Goal: Task Accomplishment & Management: Use online tool/utility

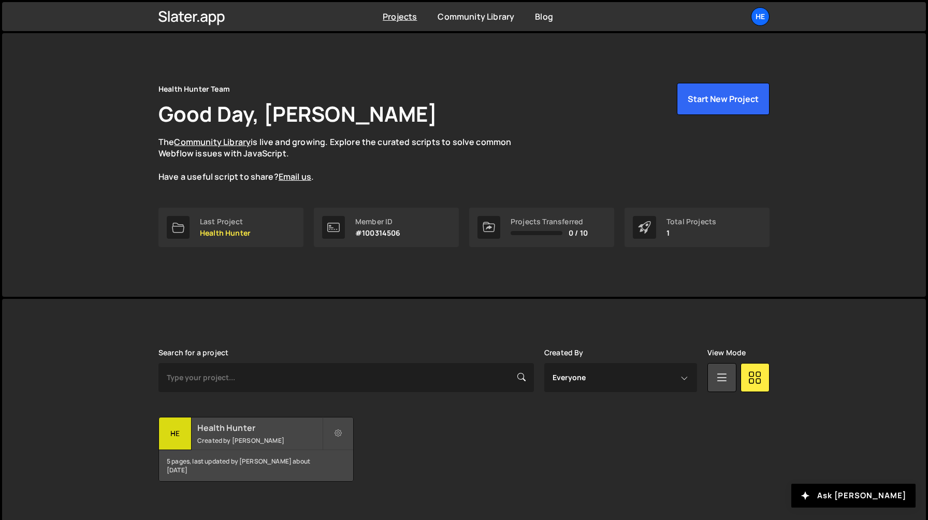
click at [257, 438] on small "Created by [PERSON_NAME]" at bounding box center [259, 440] width 125 height 9
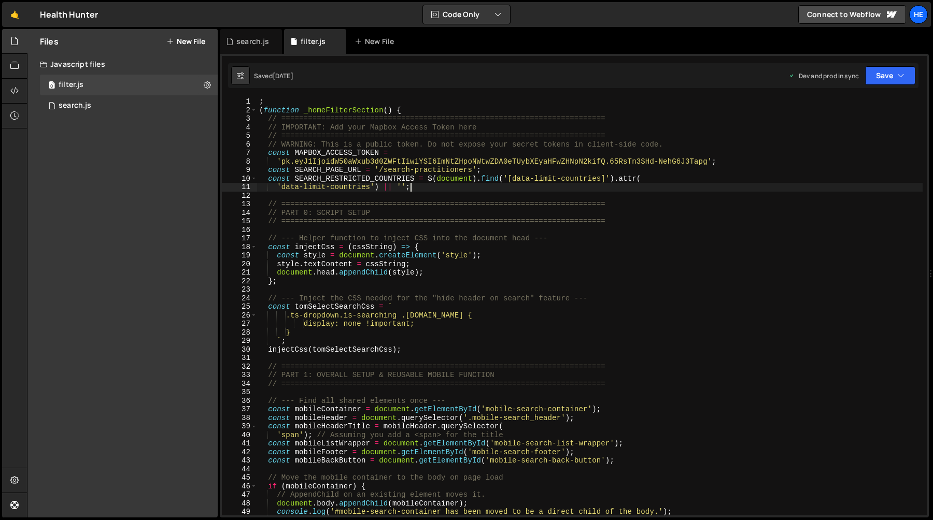
click at [476, 191] on div "; ( function _homeFilterSection ( ) { // ======================================…" at bounding box center [589, 314] width 665 height 435
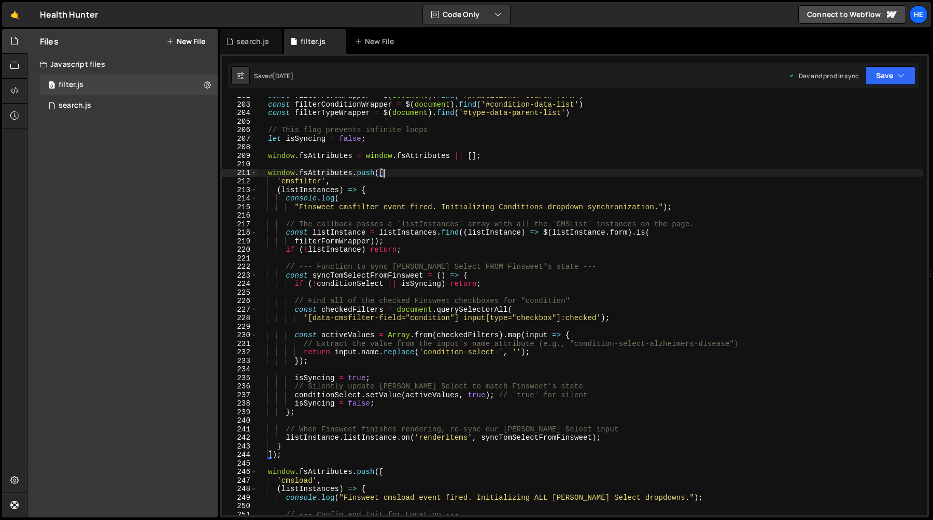
click at [424, 171] on div "const filterFormWrapper = $ ( document ) . find ( '#practitioner-search-form' )…" at bounding box center [589, 309] width 665 height 435
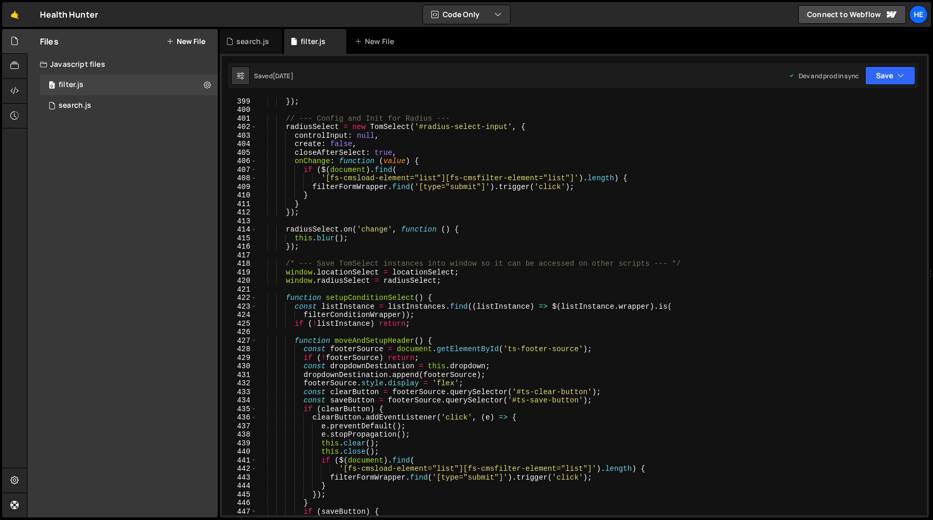
scroll to position [3429, 0]
click at [466, 162] on div "}) ; // --- Config and Init for Radius --- radiusSelect = new TomSelect ( '#rad…" at bounding box center [589, 313] width 665 height 435
type textarea "onChange: function (value) {"
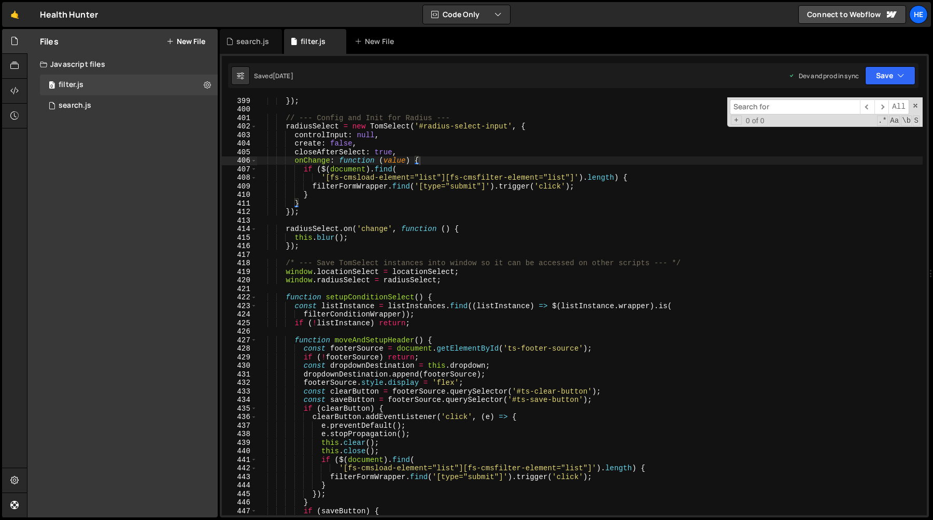
type input "d"
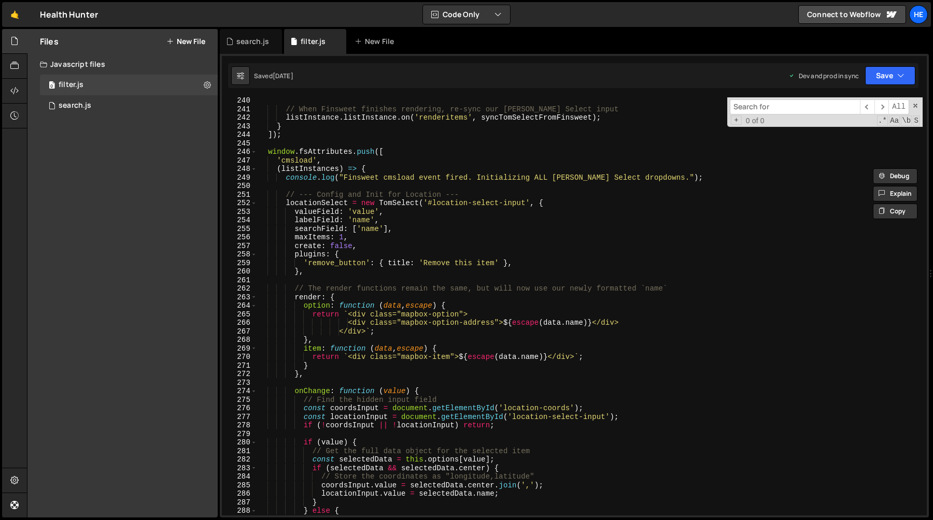
scroll to position [2053, 0]
type textarea "window.fsAttributes.push(["
click at [516, 155] on div "// When Finsweet finishes rendering, re-sync our Tom Select input listInstance …" at bounding box center [589, 313] width 665 height 435
paste input "condition-select-input-ts-control"
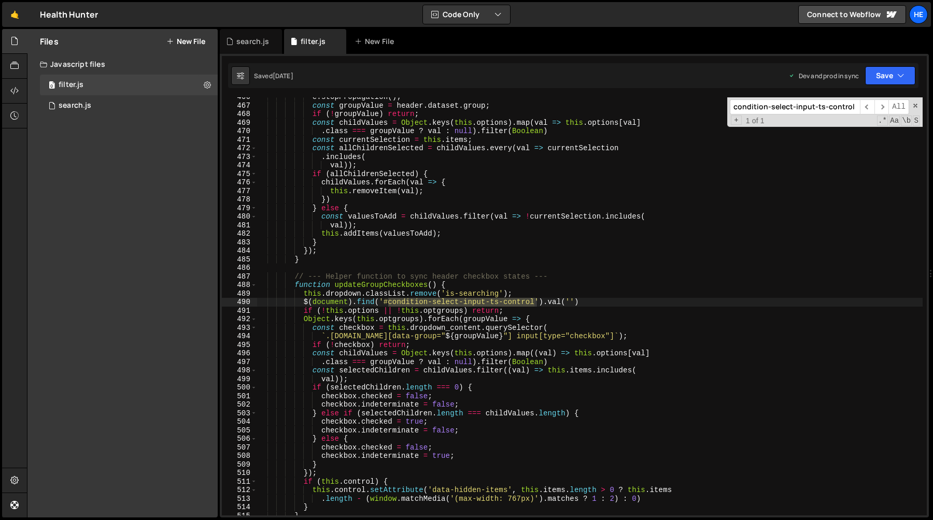
scroll to position [4006, 0]
type input "condition-select-input-ts-control"
type textarea "function updateGroupCheckboxes() {"
click at [393, 288] on div "e . stopPropagation ( ) ; const groupValue = header . dataset . group ; if ( ! …" at bounding box center [589, 310] width 665 height 435
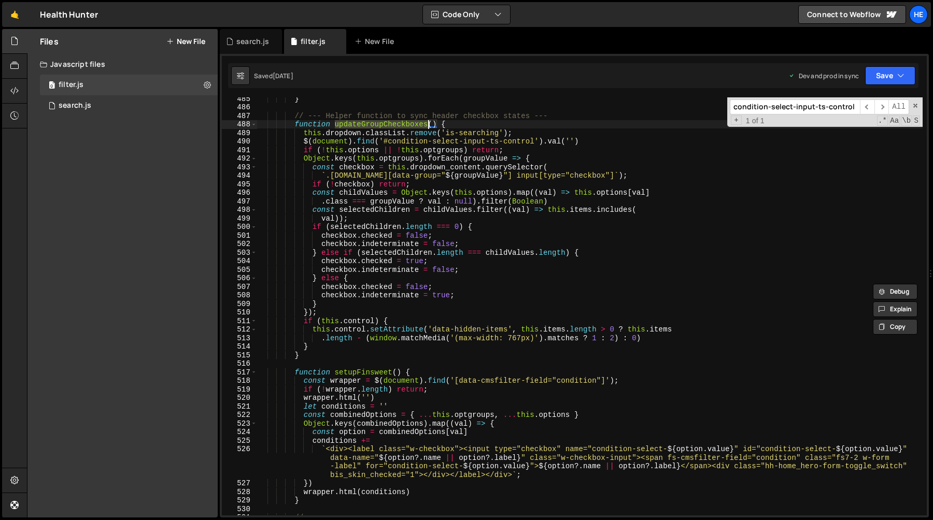
scroll to position [4157, 0]
